Goal: Navigation & Orientation: Find specific page/section

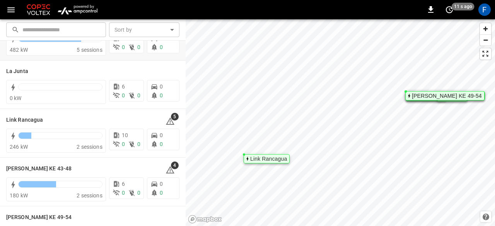
scroll to position [69, 0]
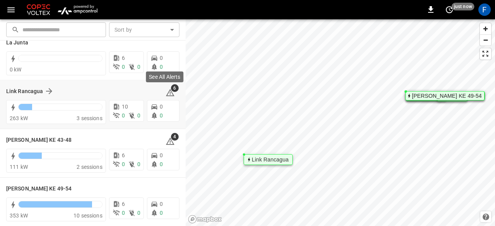
click at [169, 96] on icon at bounding box center [169, 92] width 9 height 9
